Goal: Find specific page/section: Find specific page/section

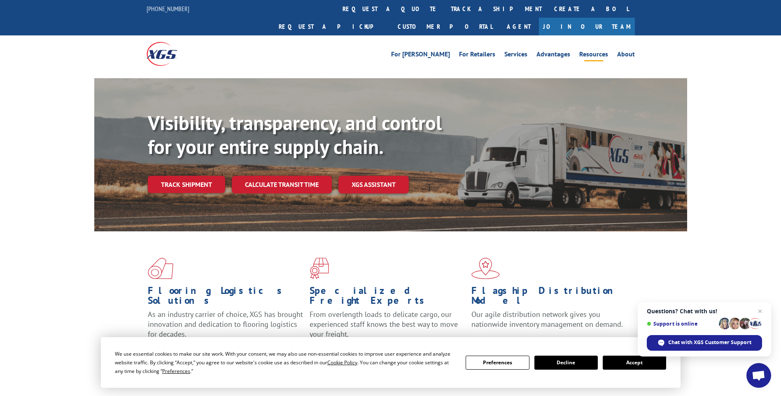
click at [593, 51] on link "Resources" at bounding box center [594, 55] width 29 height 9
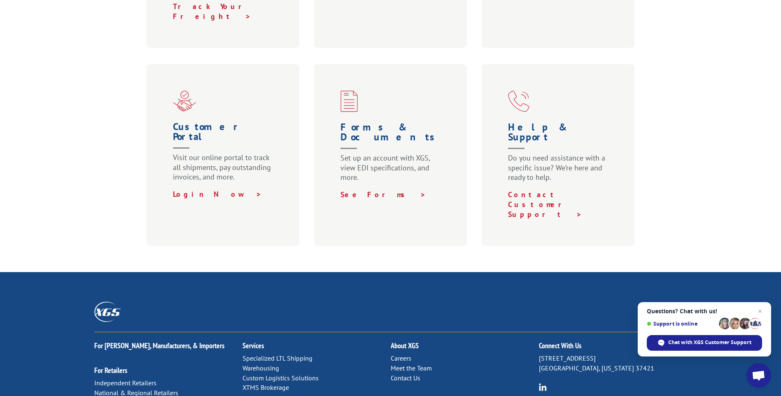
scroll to position [509, 0]
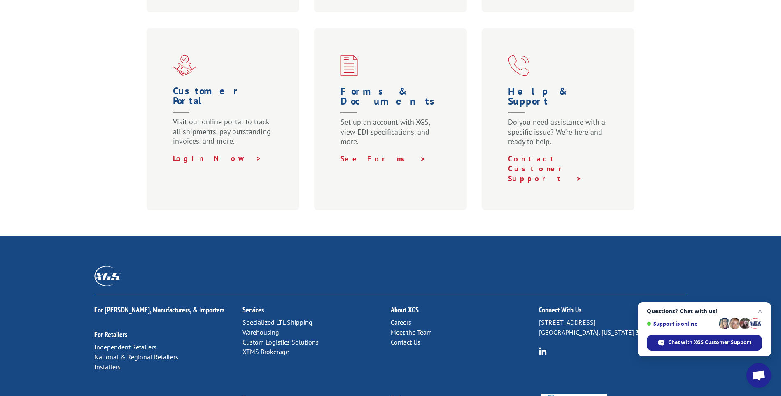
click at [408, 318] on link "Careers" at bounding box center [401, 322] width 21 height 8
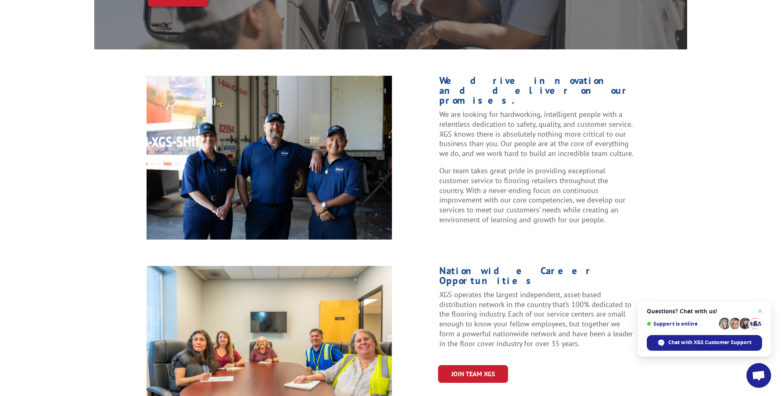
scroll to position [247, 0]
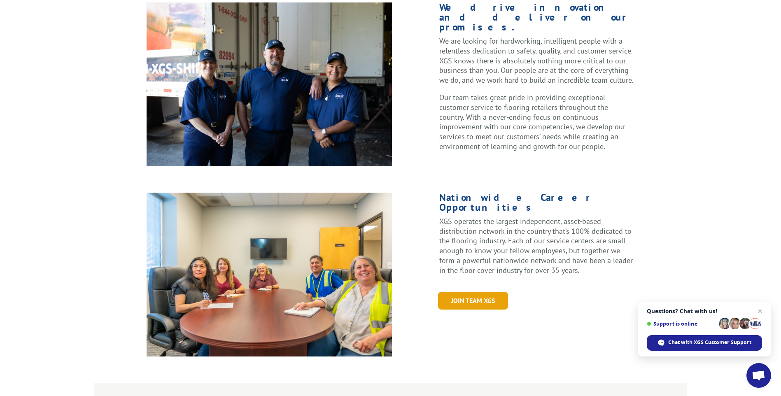
click at [464, 292] on link "Join Team XGS" at bounding box center [473, 301] width 70 height 18
